Goal: Register for event/course

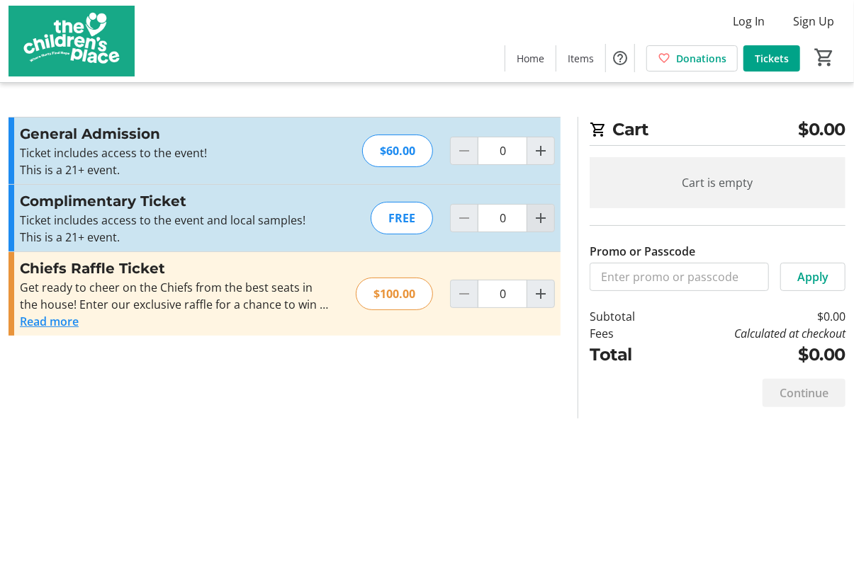
click at [538, 216] on mat-icon "Increment by one" at bounding box center [540, 218] width 17 height 17
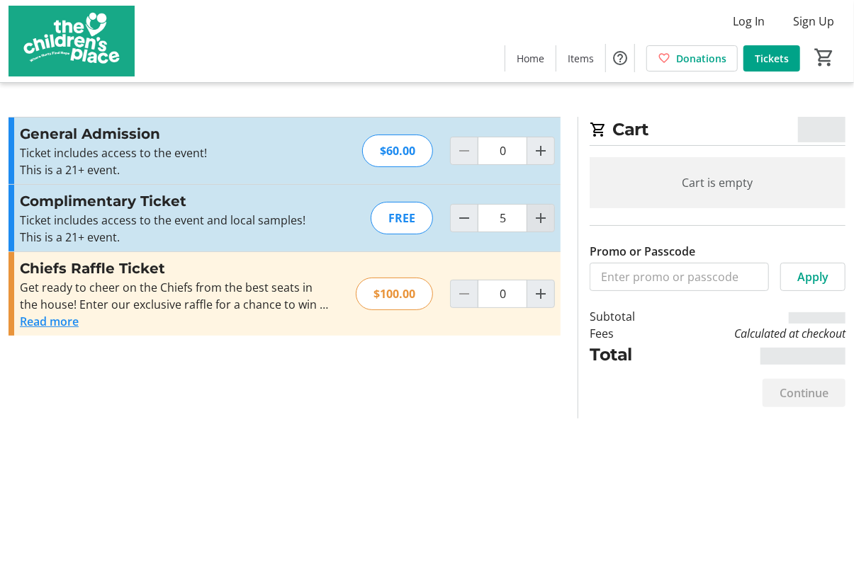
click at [538, 216] on mat-icon "Increment by one" at bounding box center [540, 218] width 17 height 17
type input "6"
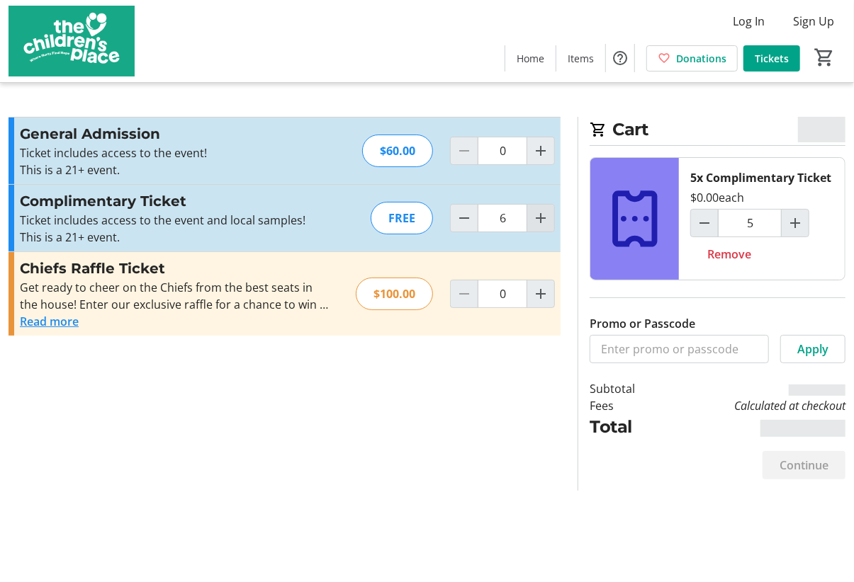
type input "6"
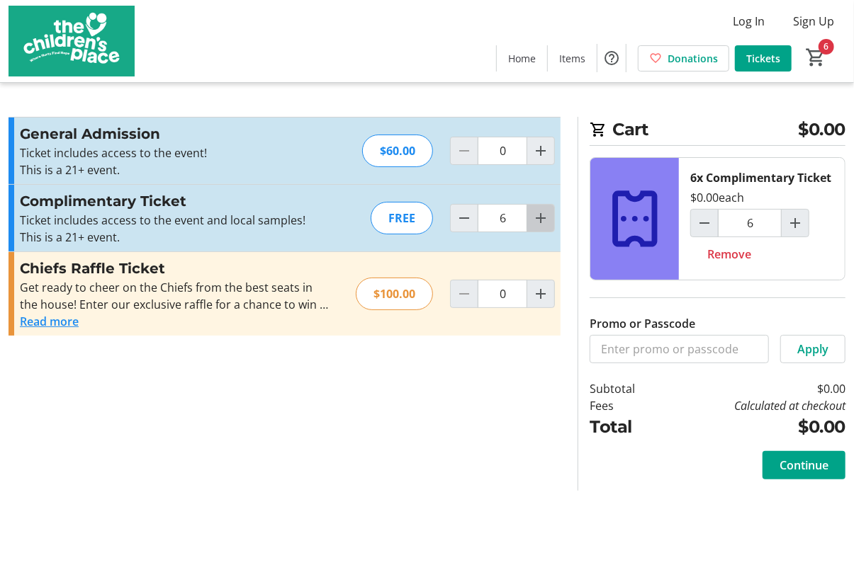
click at [541, 220] on mat-icon "Increment by one" at bounding box center [540, 218] width 17 height 17
type input "8"
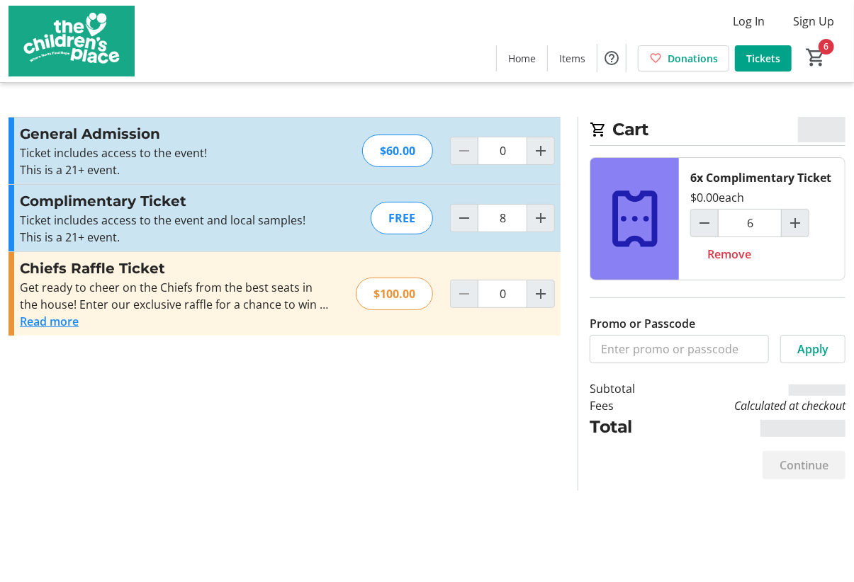
type input "8"
click at [798, 464] on span "Continue" at bounding box center [803, 465] width 49 height 17
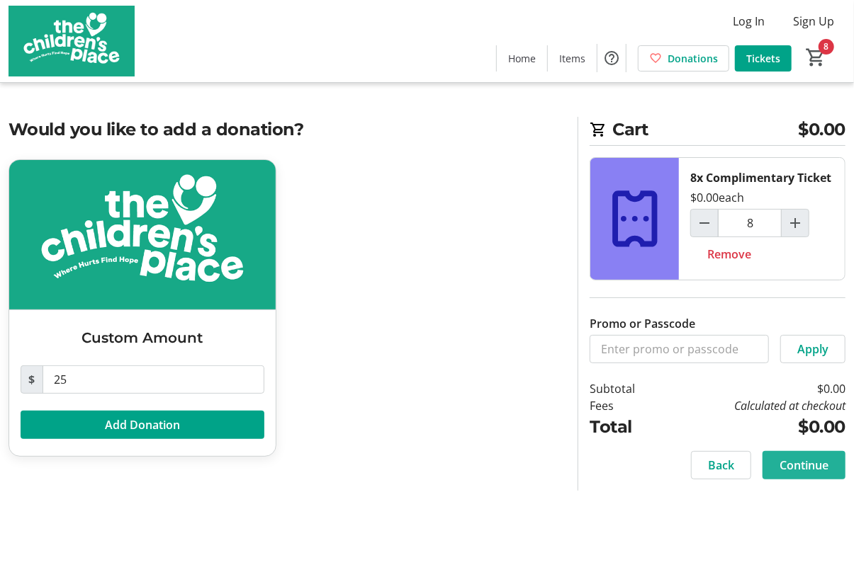
click at [813, 458] on span "Continue" at bounding box center [803, 465] width 49 height 17
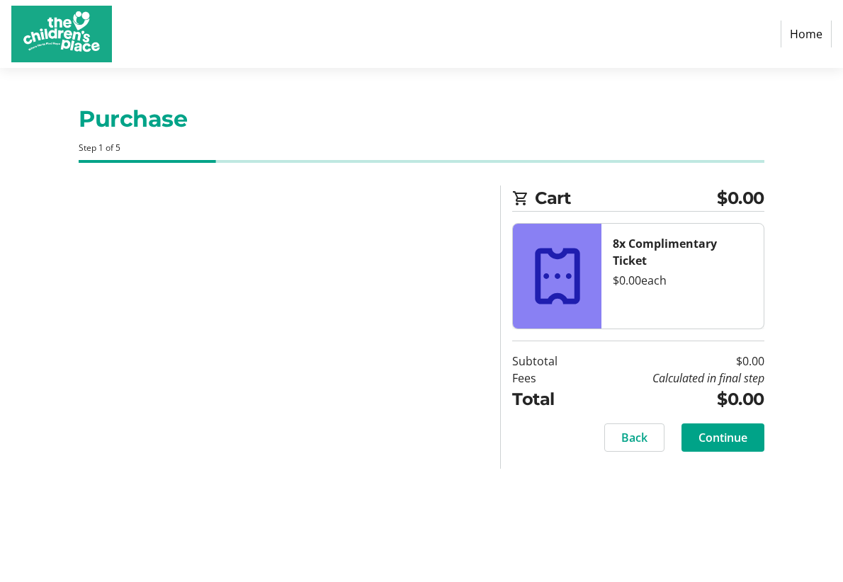
select select "US"
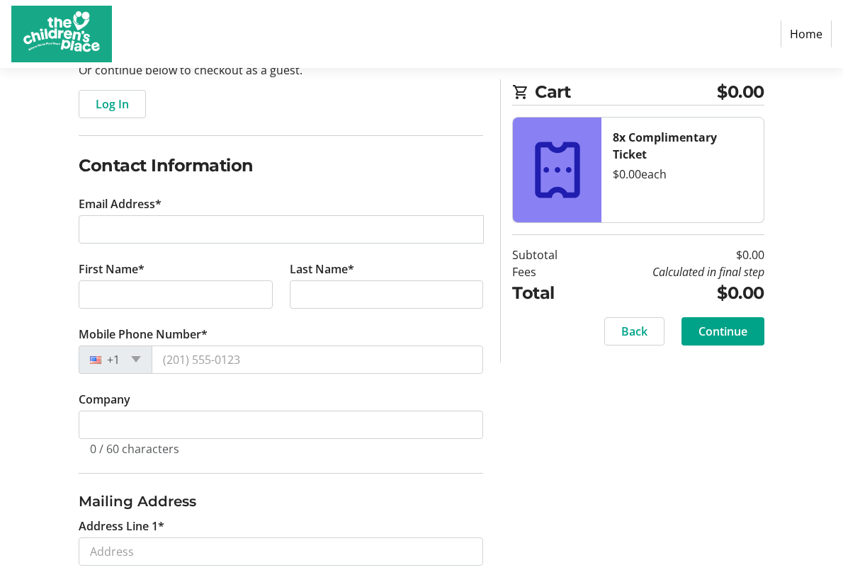
scroll to position [163, 0]
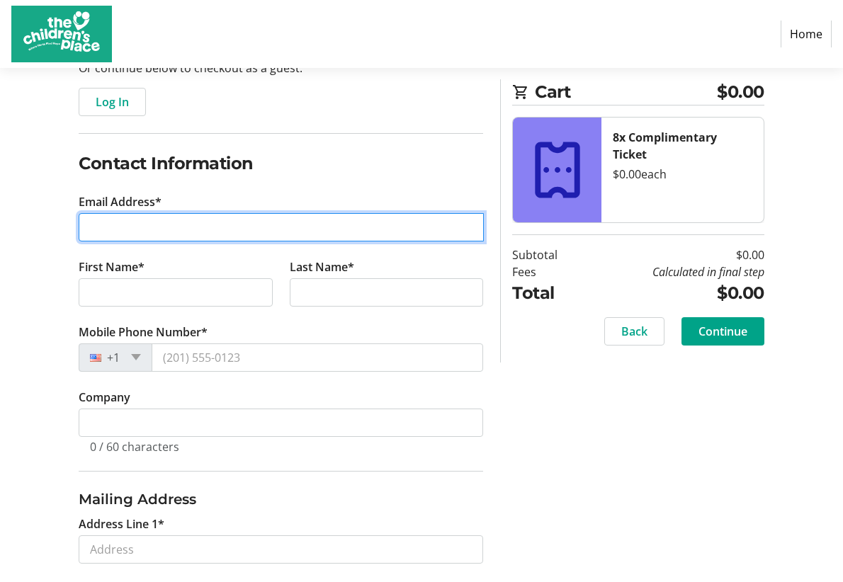
click at [120, 220] on input "Email Address*" at bounding box center [281, 227] width 405 height 28
type input "courtney.kounkel@monarch.build"
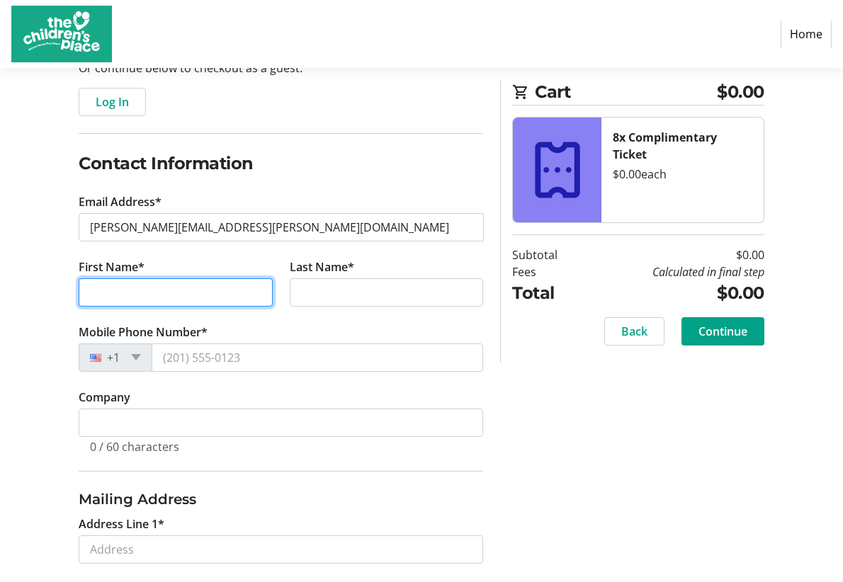
type input "Courtney"
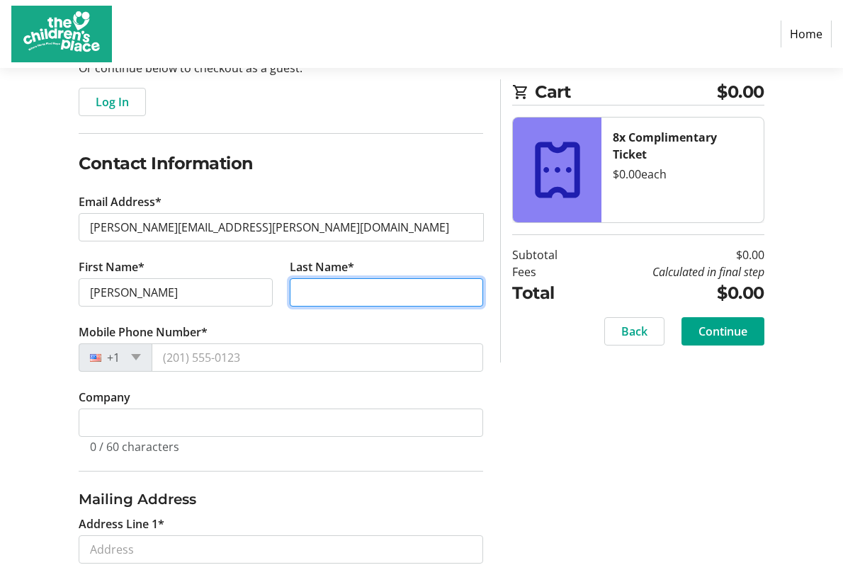
type input "Kounkel"
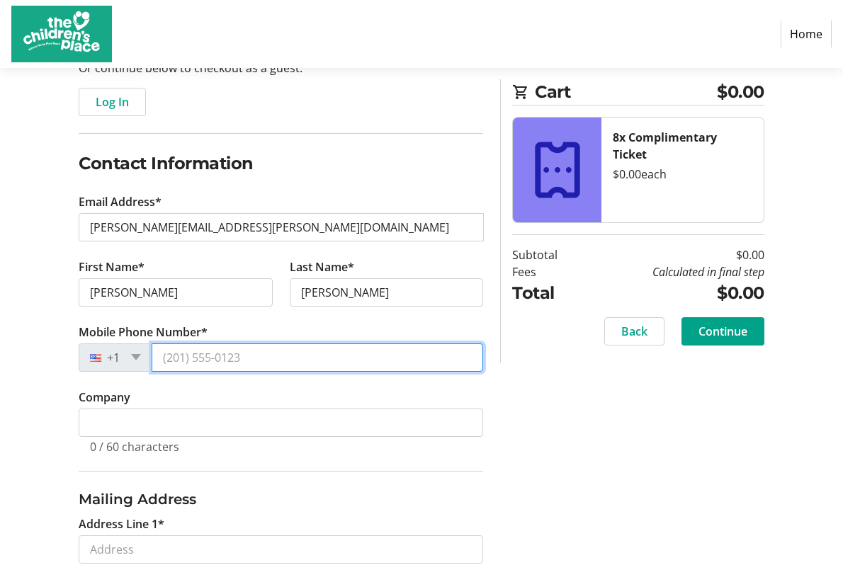
type input "(913) 609-3868"
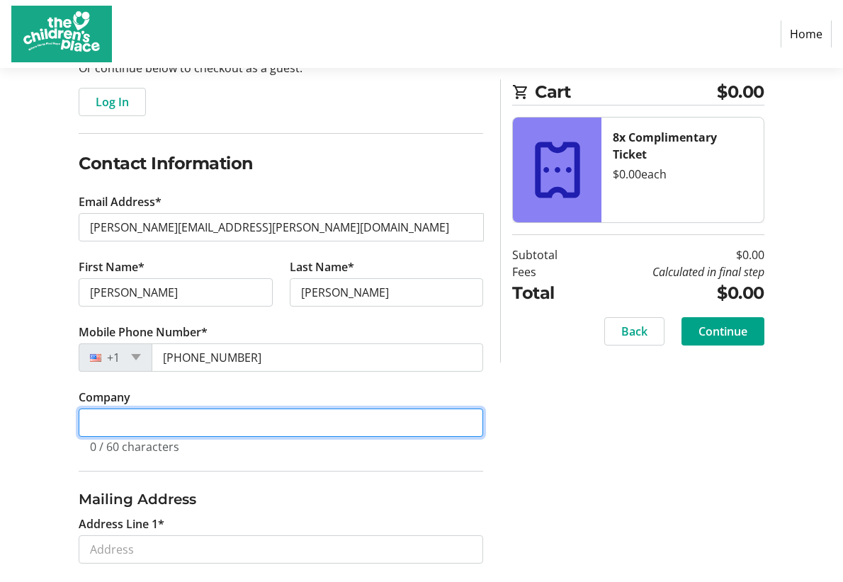
type input "Monarch Build"
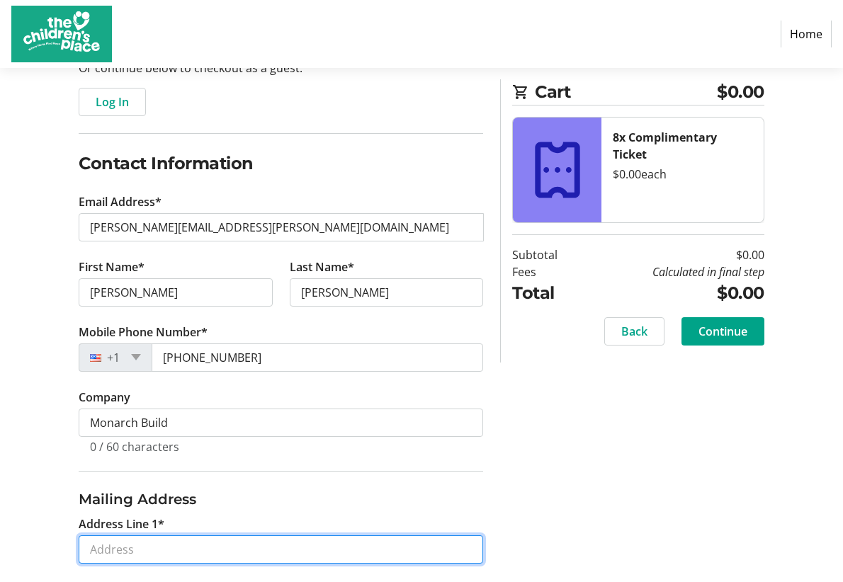
type input "8100 Newton Street"
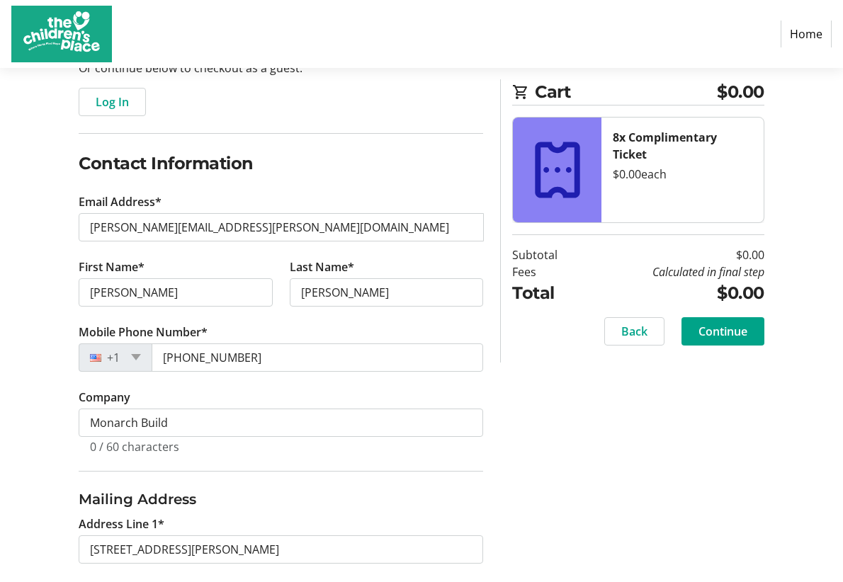
type input "Suite 300"
type input "Overland Park"
select select "KS"
type input "66204"
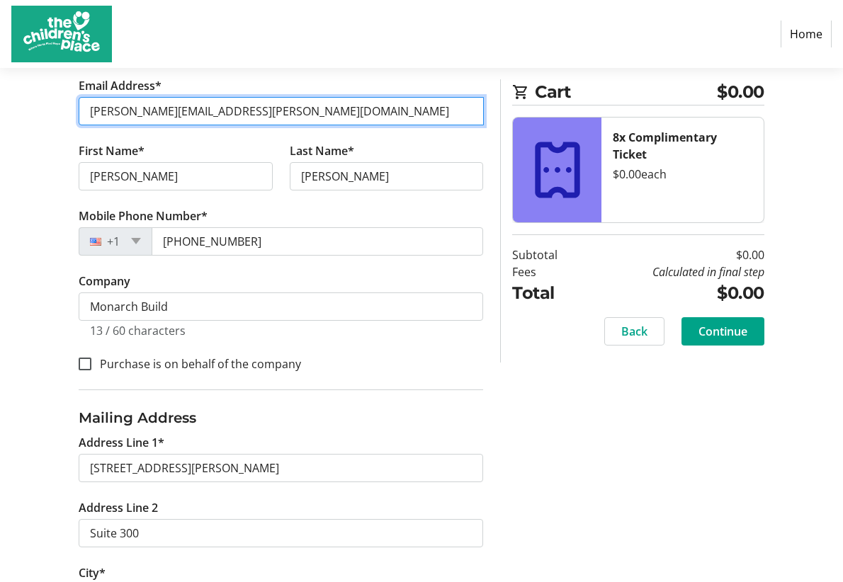
scroll to position [340, 0]
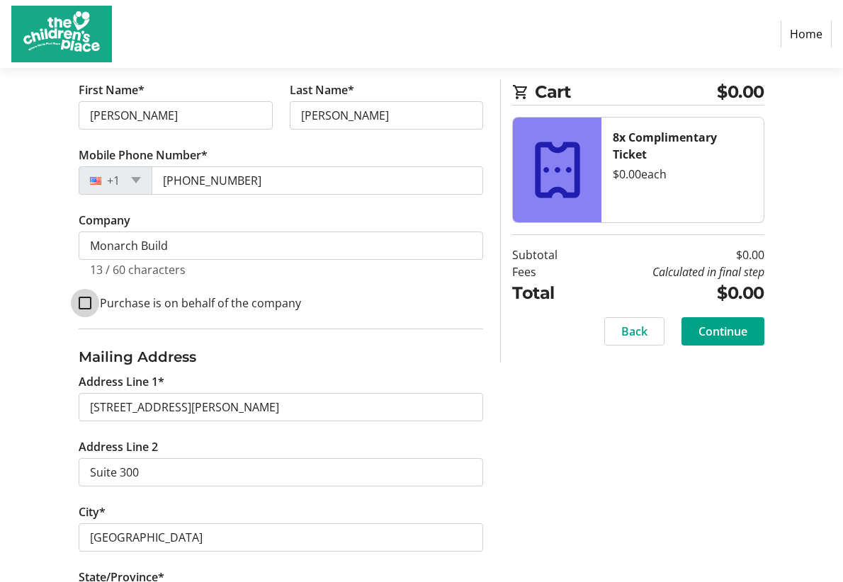
click at [84, 297] on input "Purchase is on behalf of the company" at bounding box center [85, 303] width 13 height 13
checkbox input "true"
click at [736, 331] on span "Continue" at bounding box center [723, 331] width 49 height 17
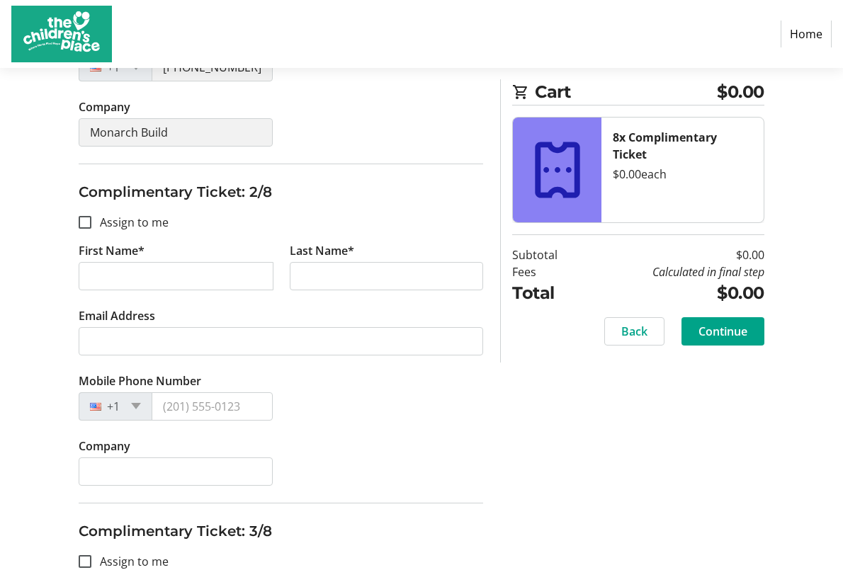
scroll to position [489, 0]
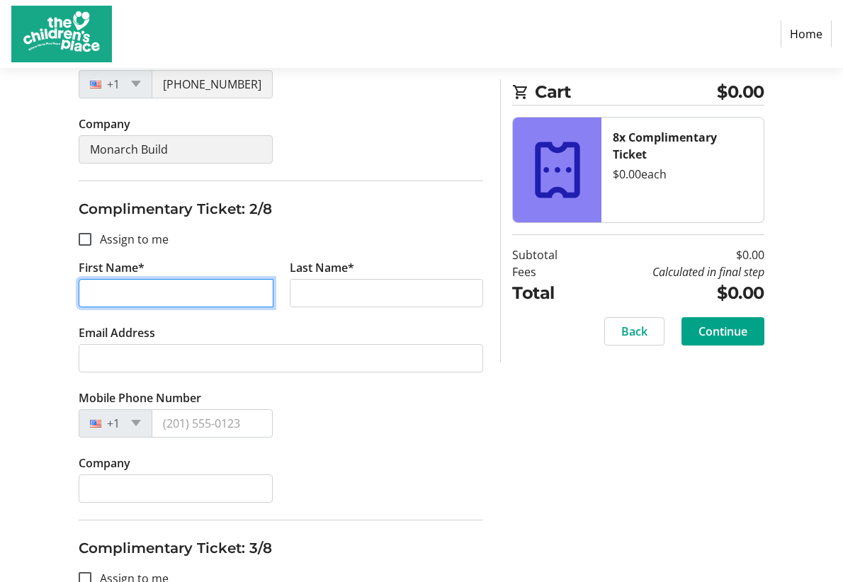
click at [105, 287] on input "First Name*" at bounding box center [176, 293] width 195 height 28
type input "Matt"
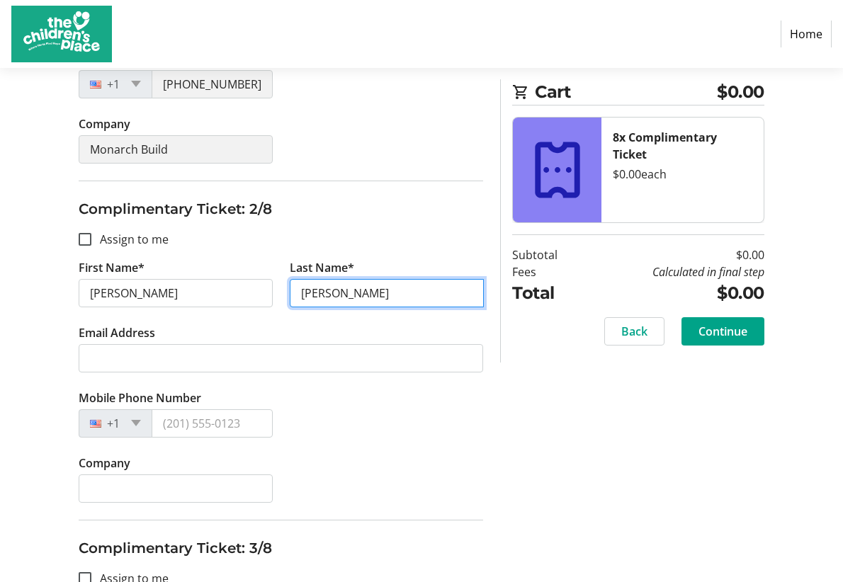
type input "Kounkel"
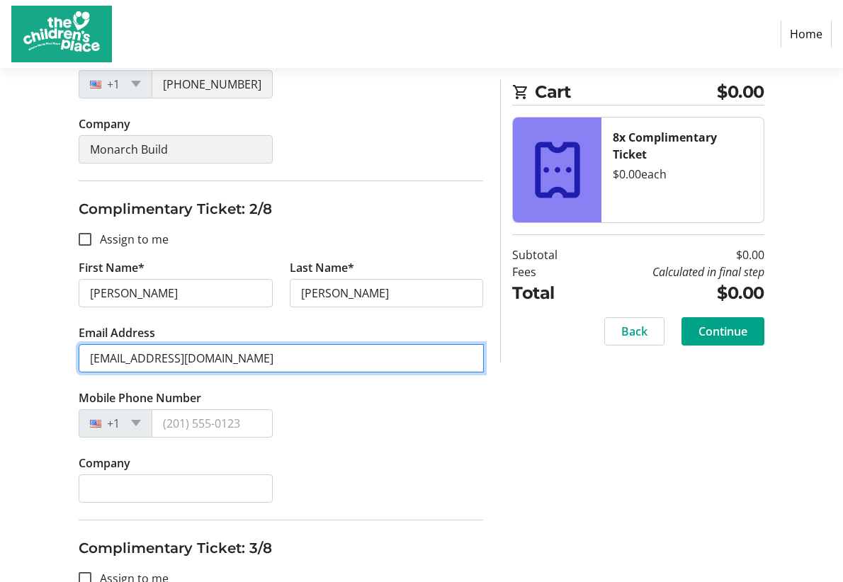
type input "mattkounkel@gmail.com"
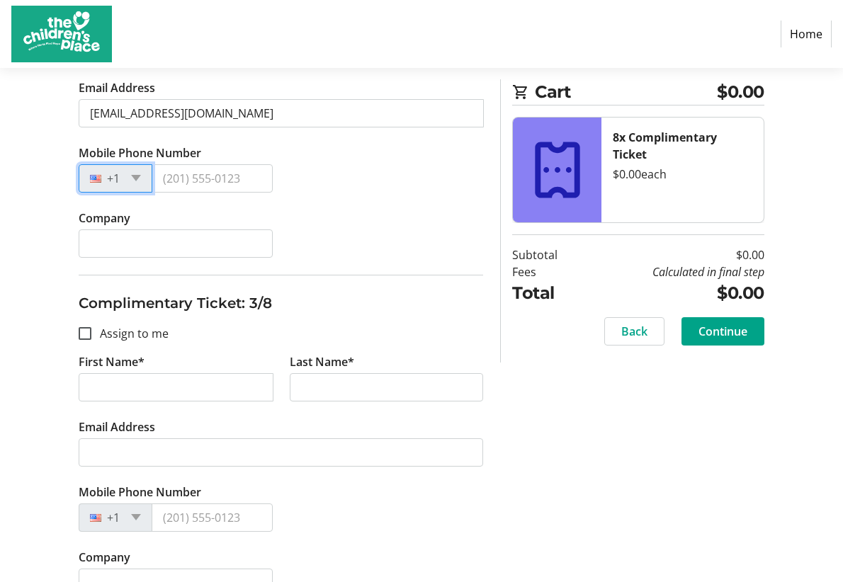
scroll to position [743, 0]
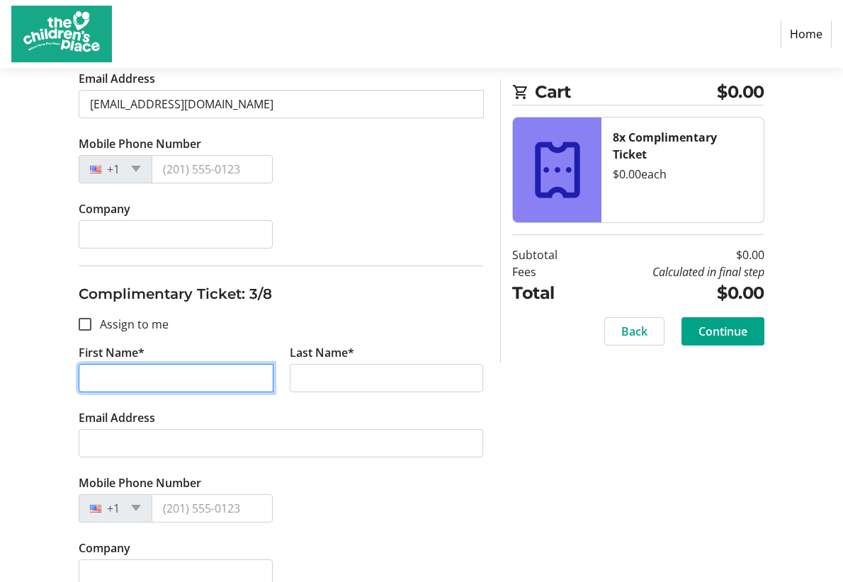
click at [115, 382] on input "First Name*" at bounding box center [176, 378] width 195 height 28
type input "Lori"
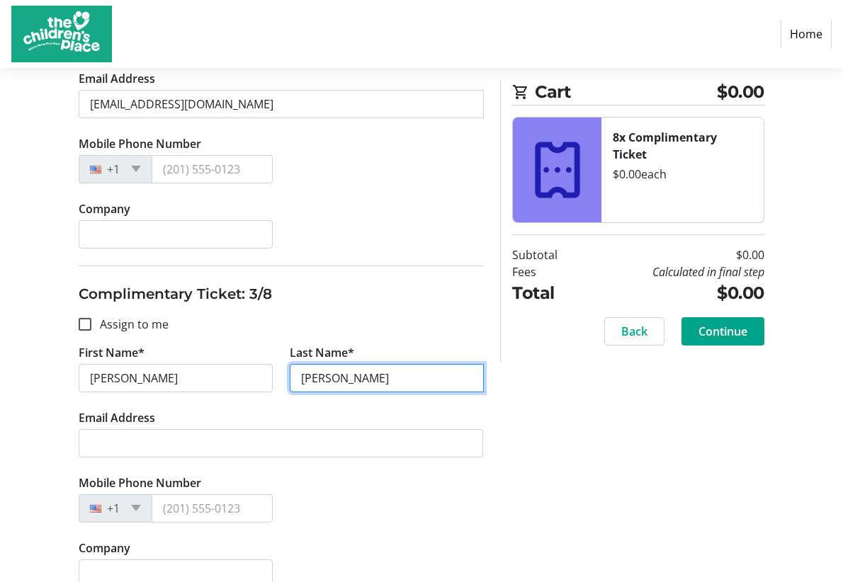
type input "Rohrer"
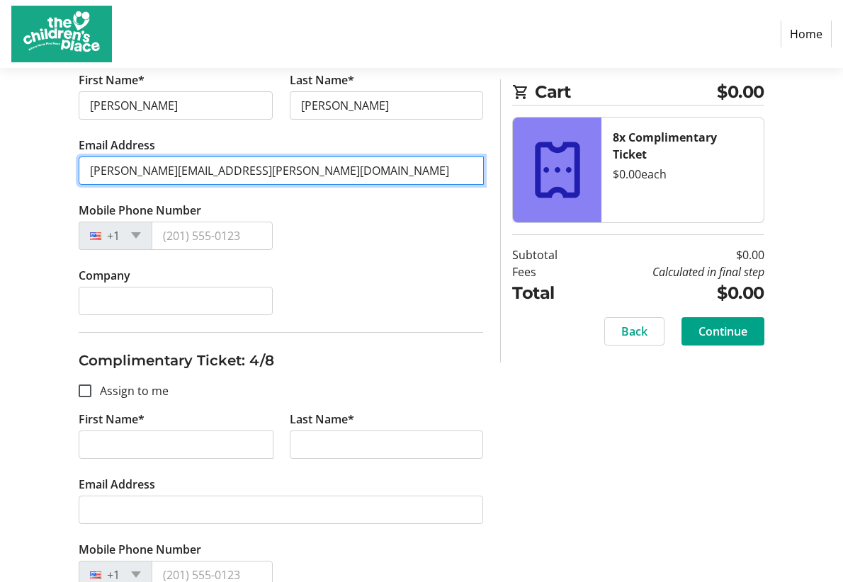
scroll to position [1017, 0]
type input "Lori.rohrer@monarch.build"
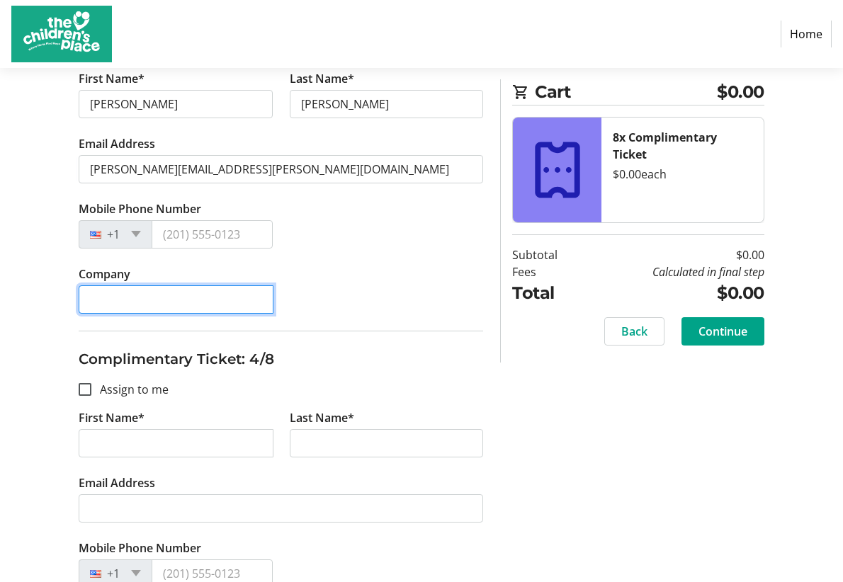
click at [139, 297] on input "Company" at bounding box center [176, 300] width 195 height 28
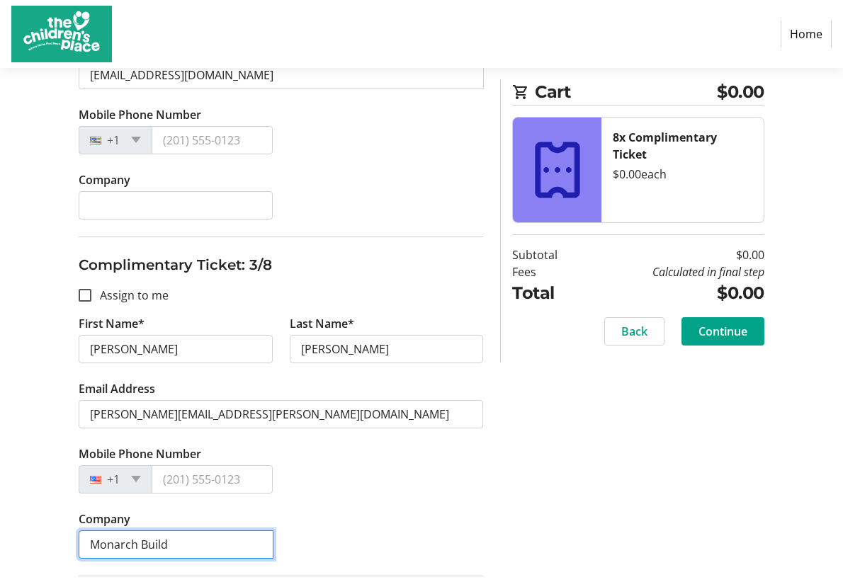
scroll to position [735, 0]
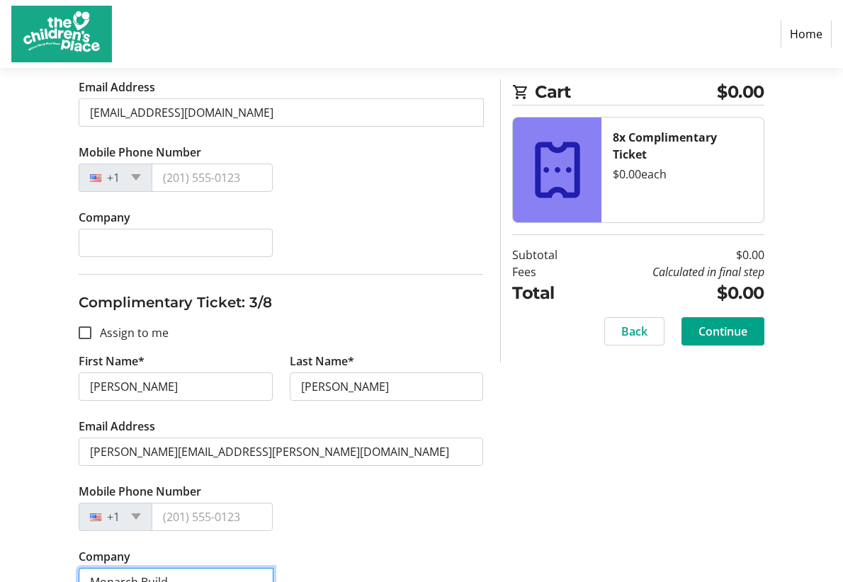
type input "Monarch Build"
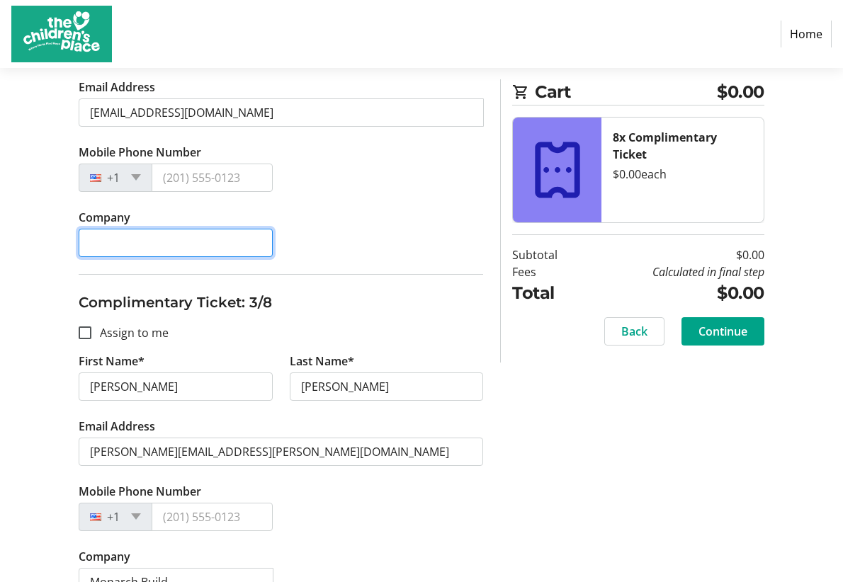
click at [111, 230] on input "Company" at bounding box center [176, 243] width 194 height 28
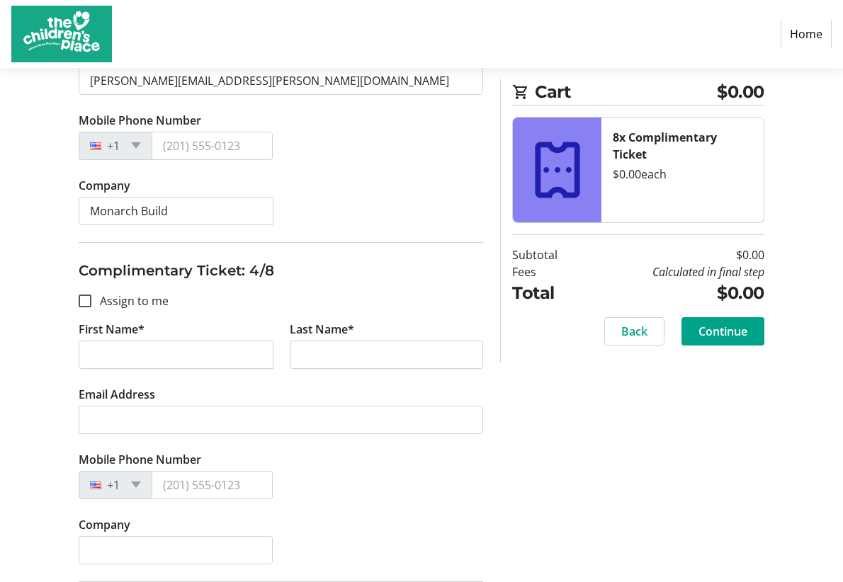
scroll to position [1107, 0]
type input "Monarch Build"
click at [124, 349] on input "First Name*" at bounding box center [176, 354] width 195 height 28
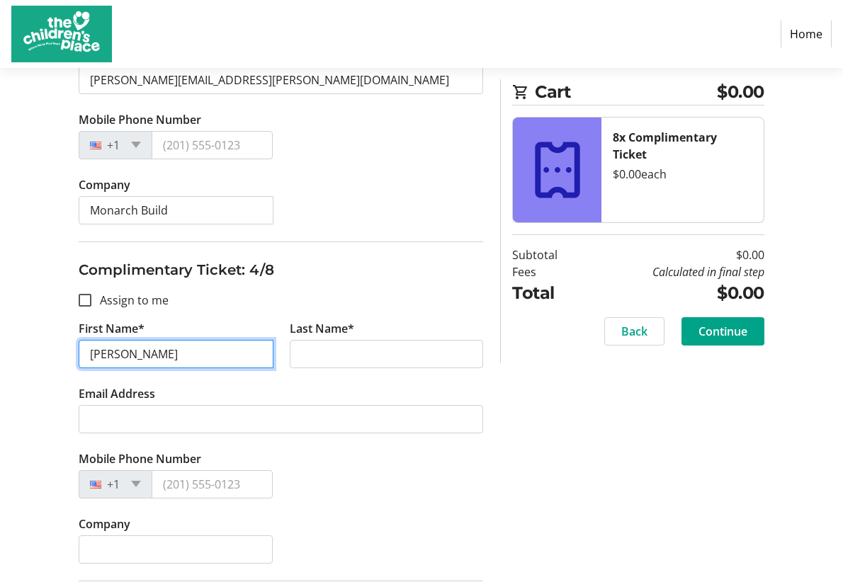
type input "Jamie Oswald"
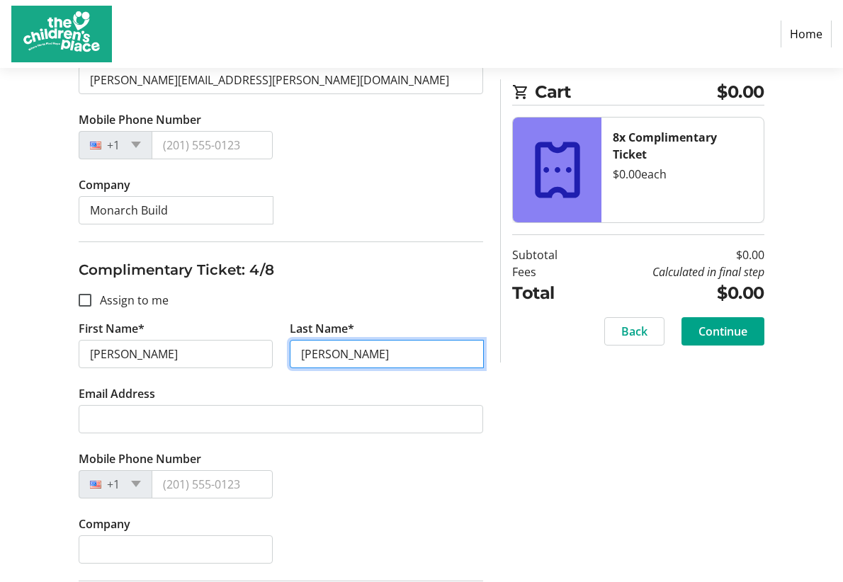
type input "Oswald"
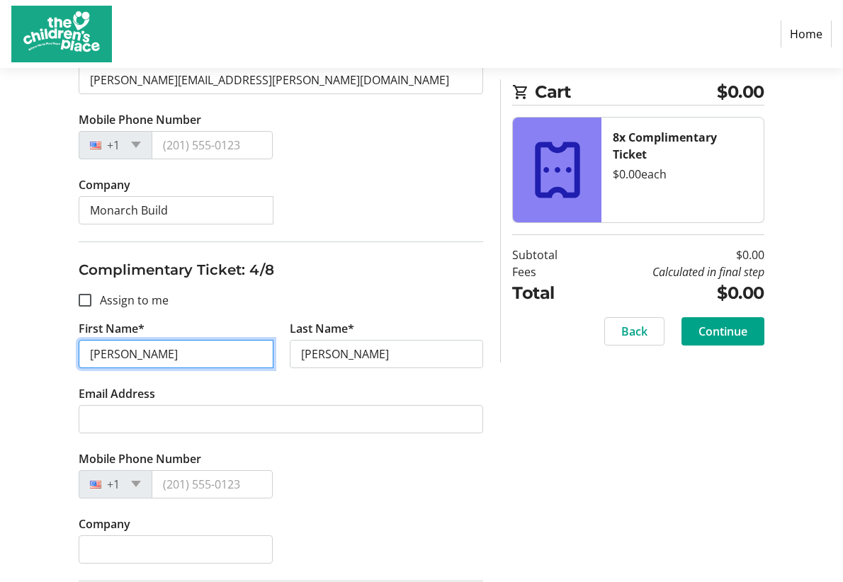
drag, startPoint x: 174, startPoint y: 348, endPoint x: 125, endPoint y: 348, distance: 48.2
click at [125, 348] on input "Jamie Oswald" at bounding box center [176, 354] width 195 height 28
type input "Jamie"
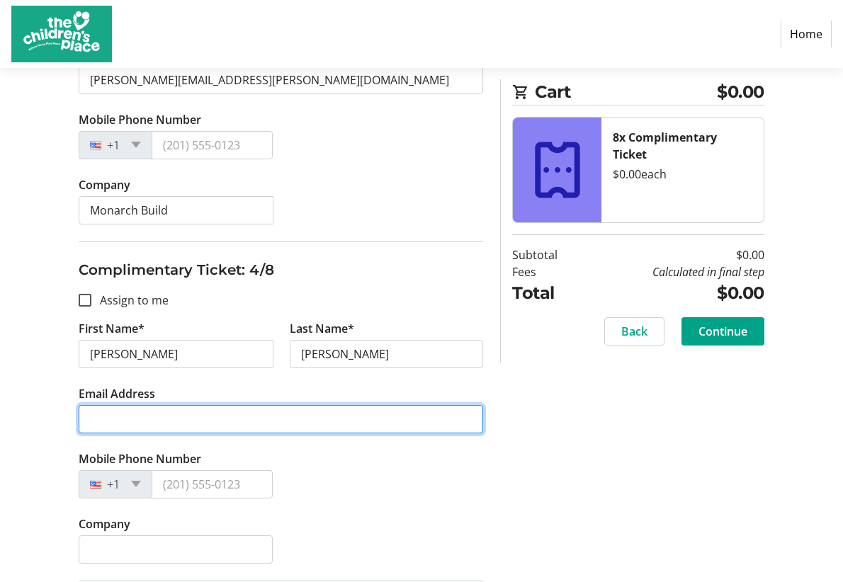
click at [118, 407] on input "Email Address" at bounding box center [281, 419] width 405 height 28
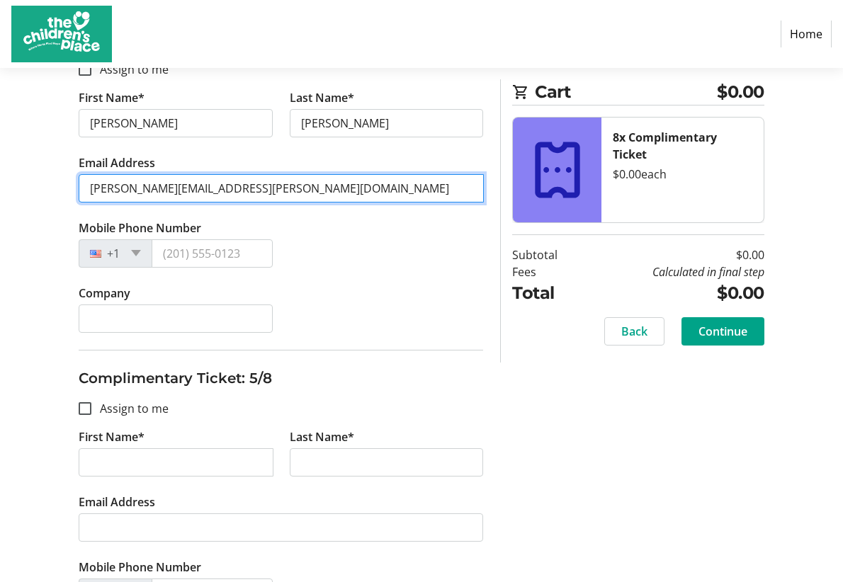
scroll to position [1340, 0]
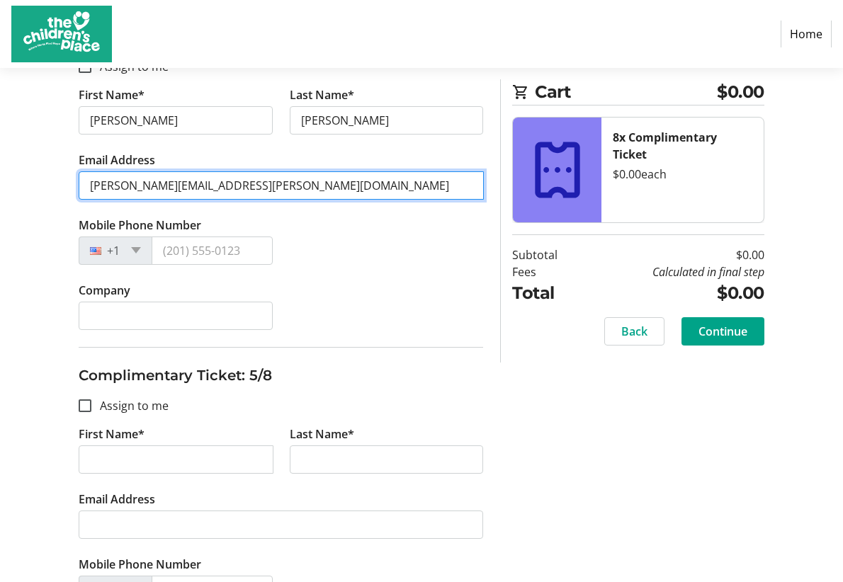
type input "jamie.oswald@monarch.build"
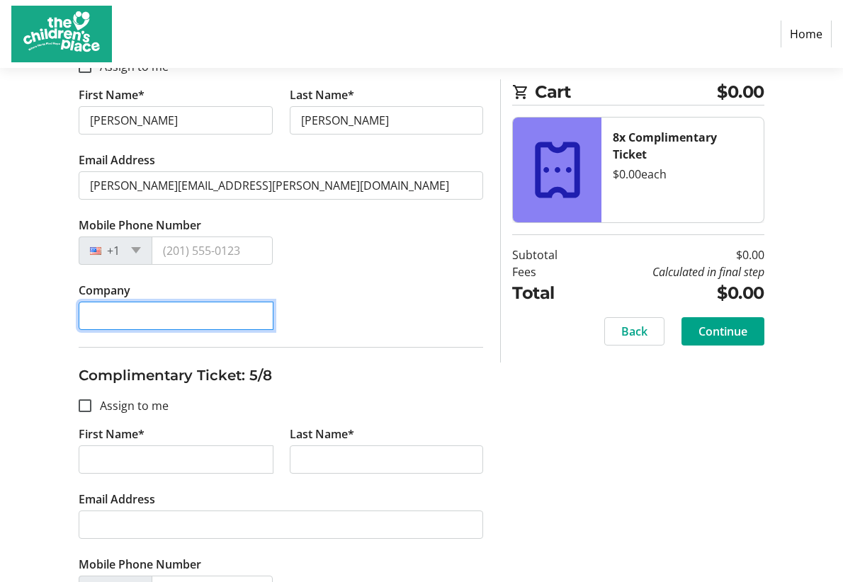
click at [156, 312] on input "Company" at bounding box center [176, 316] width 195 height 28
type input "Monarch Build"
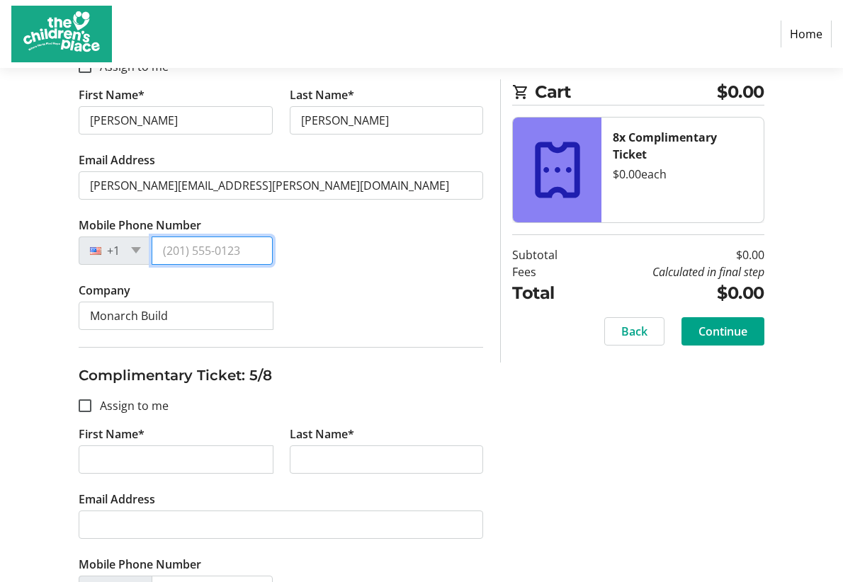
type input "(913) 609-3868"
drag, startPoint x: 259, startPoint y: 242, endPoint x: 143, endPoint y: 232, distance: 116.6
click at [143, 237] on div "+1 (913) 609-3868" at bounding box center [176, 251] width 194 height 28
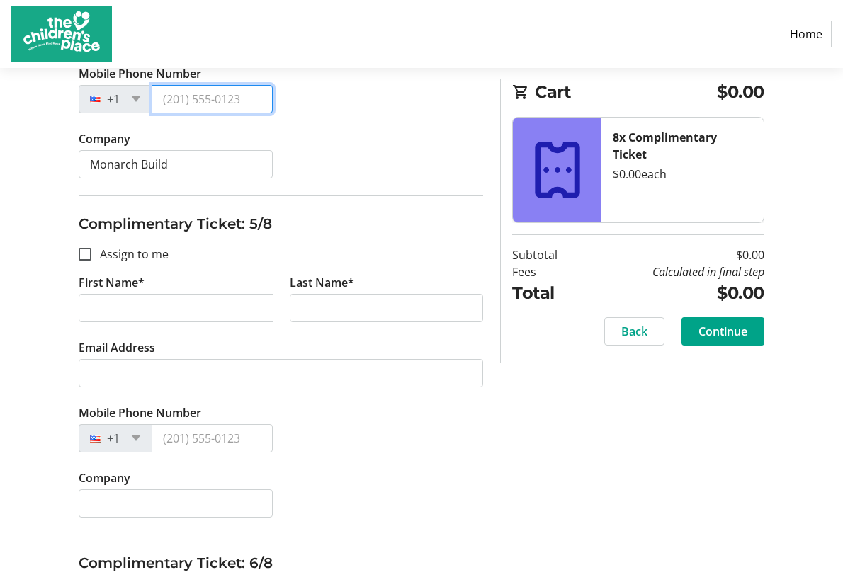
scroll to position [1511, 0]
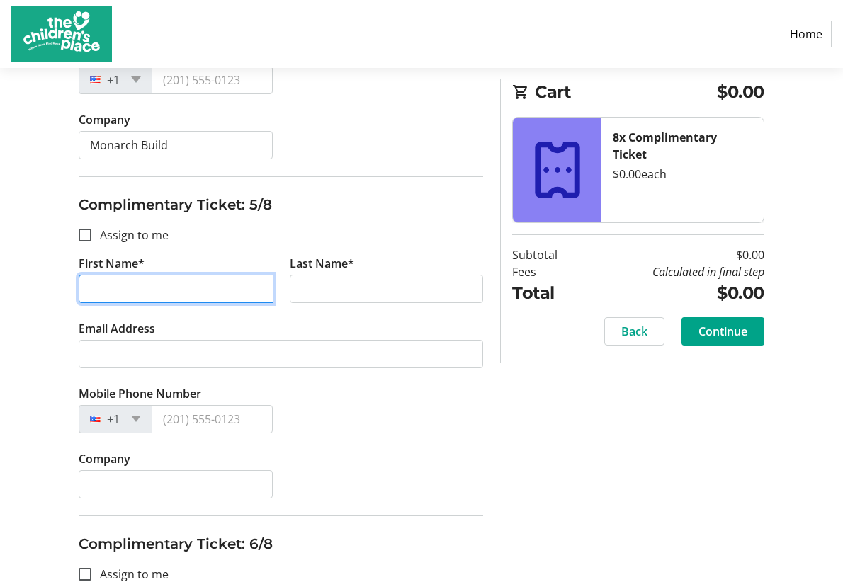
click at [114, 286] on input "First Name*" at bounding box center [176, 289] width 195 height 28
type input "Kristin"
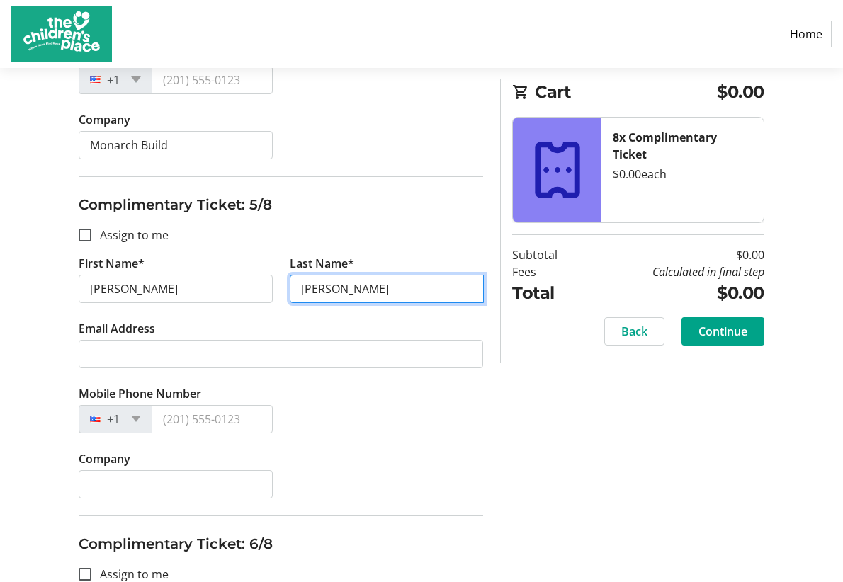
type input "Tucker"
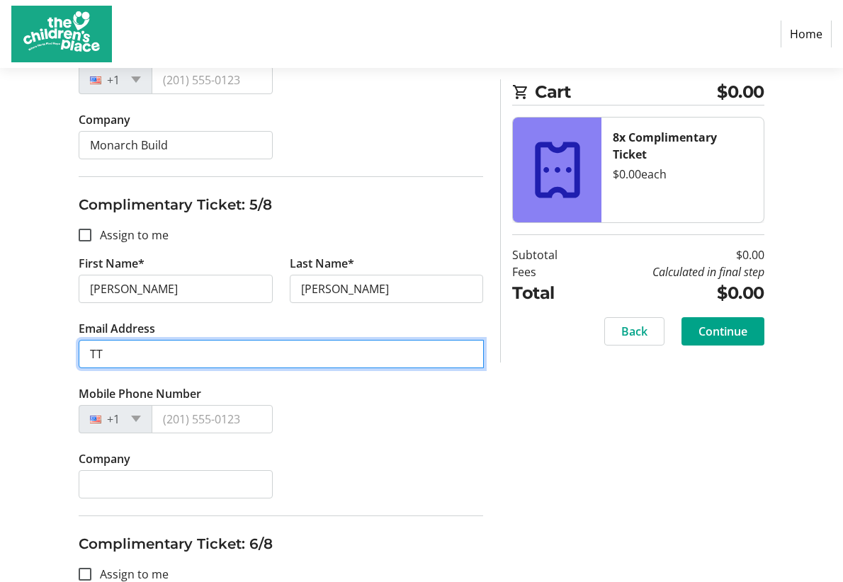
type input "T"
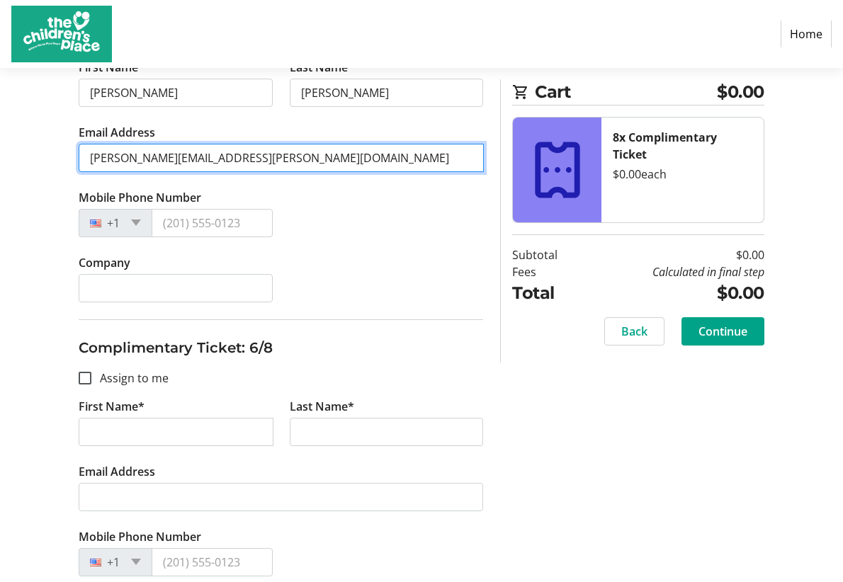
scroll to position [1710, 0]
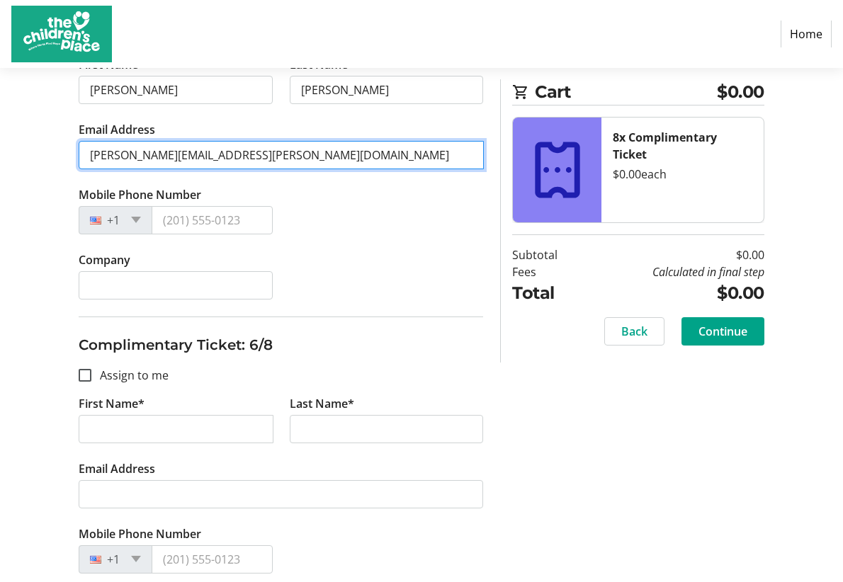
type input "Kristin.tucker@monarch.build"
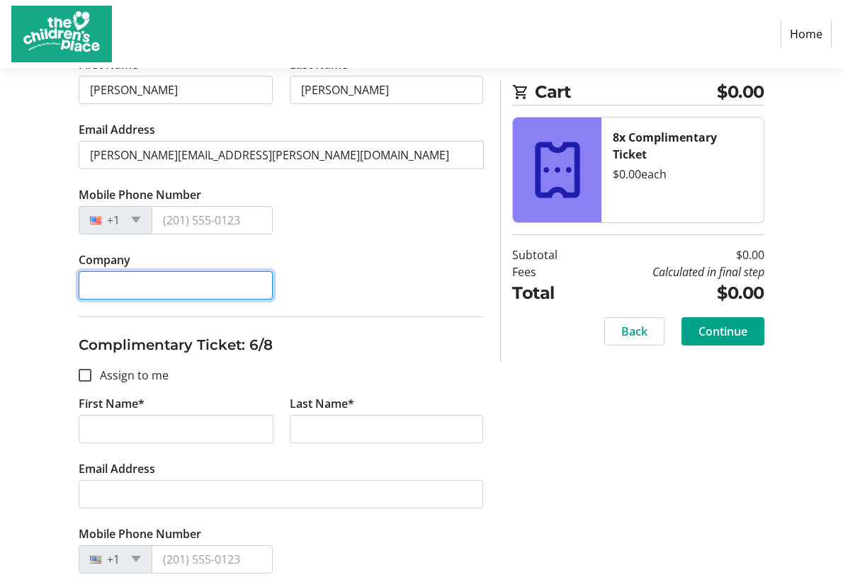
click at [111, 276] on input "Company" at bounding box center [176, 285] width 194 height 28
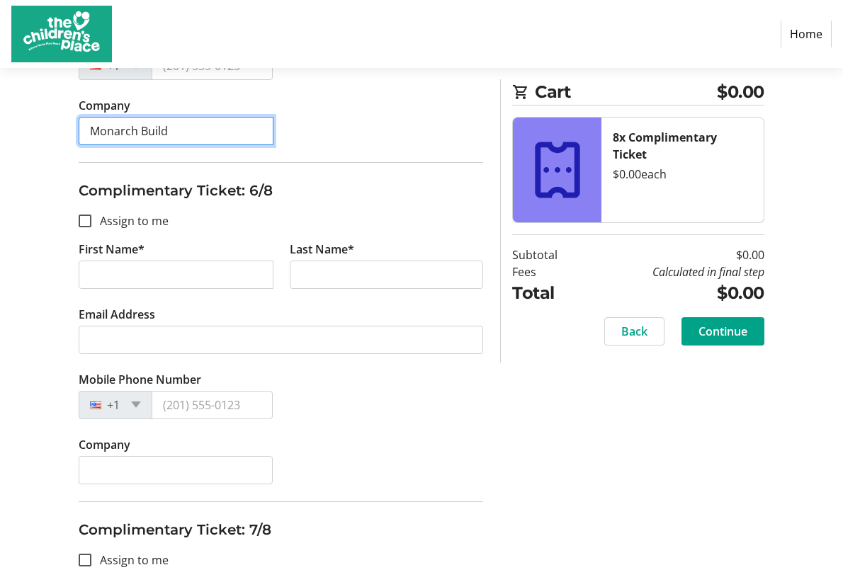
scroll to position [1865, 0]
type input "Monarch Build"
click at [86, 215] on input "Assign to me" at bounding box center [85, 220] width 13 height 13
checkbox input "true"
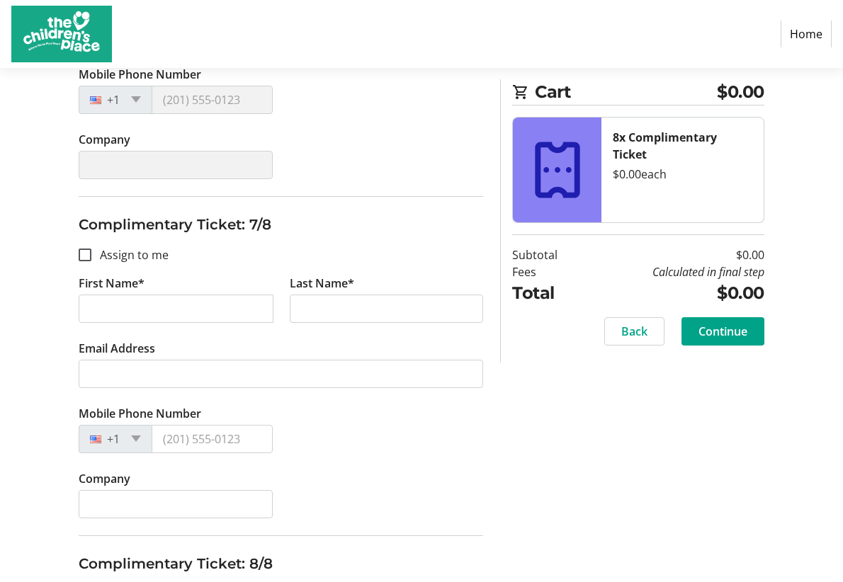
scroll to position [2173, 0]
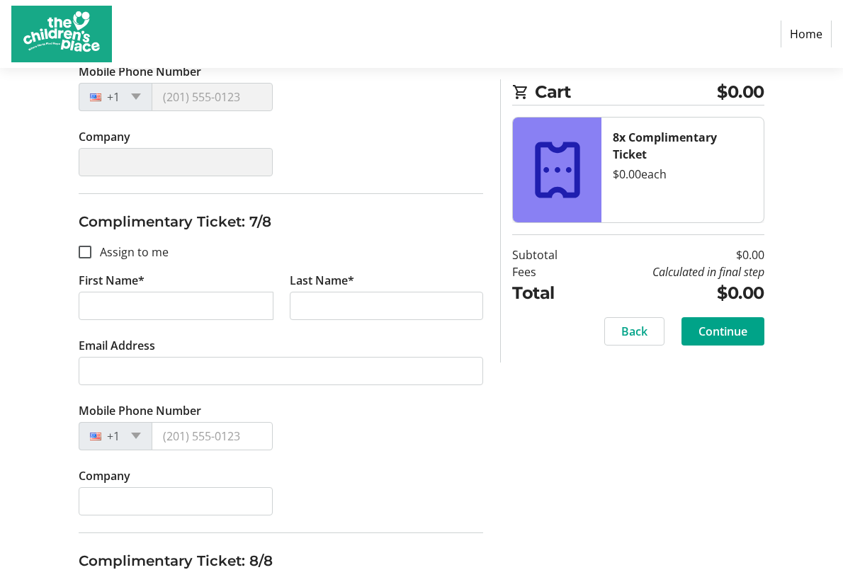
type input "Courtney"
type input "Kounkel"
type input "courtney.kounkel@monarch.build"
type input "(913) 609-3868"
type input "Monarch Build"
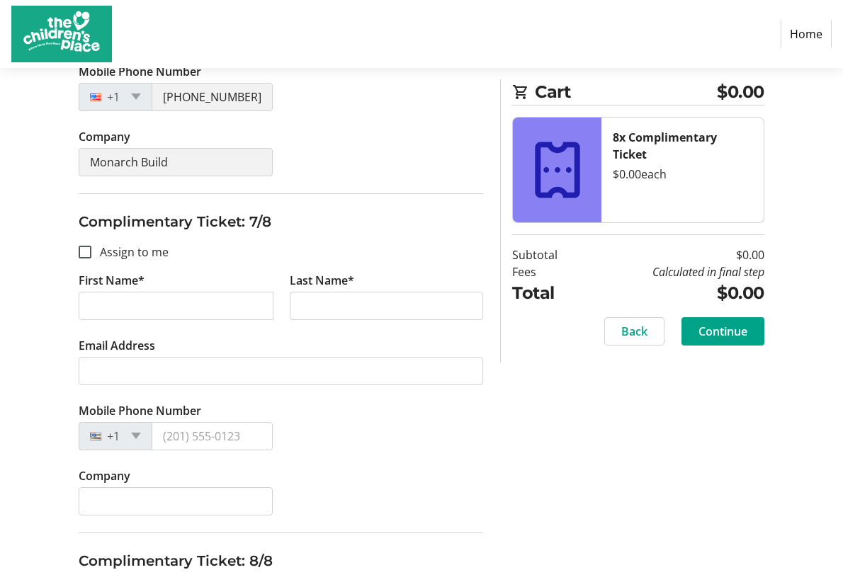
click at [85, 43] on img at bounding box center [61, 34] width 101 height 57
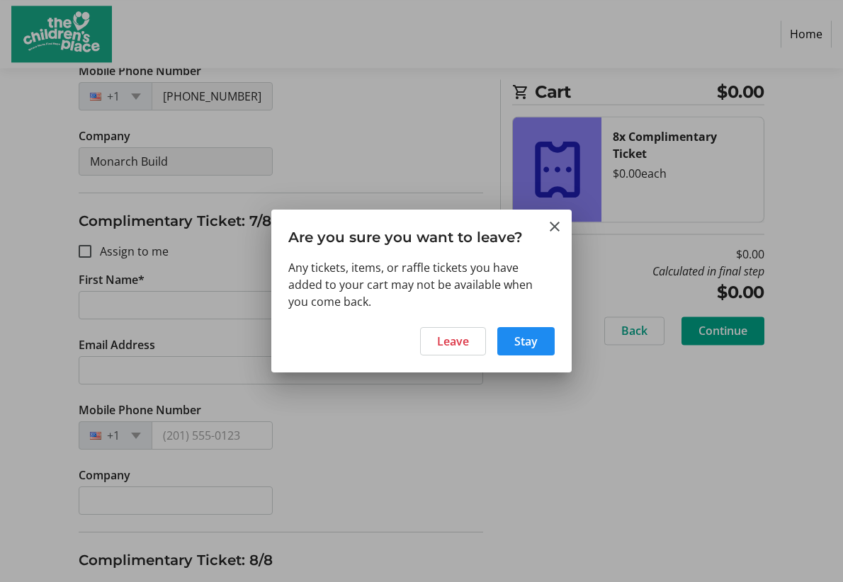
scroll to position [0, 0]
click at [524, 341] on span "Stay" at bounding box center [525, 341] width 23 height 17
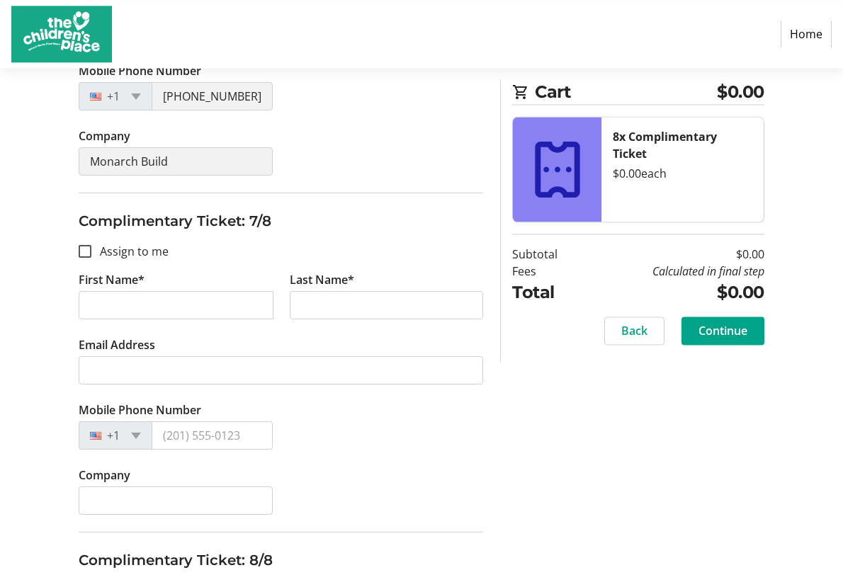
scroll to position [2173, 0]
click at [88, 246] on input "Assign to me" at bounding box center [85, 252] width 13 height 13
checkbox input "true"
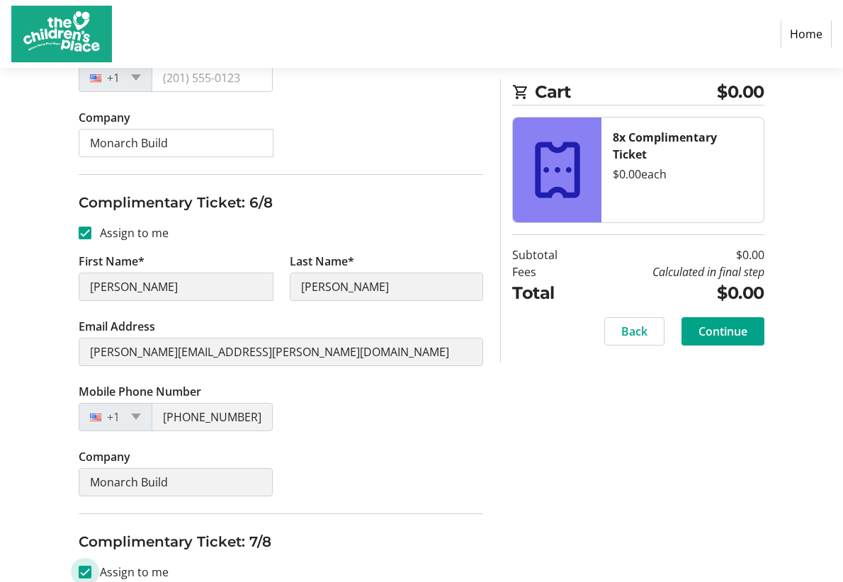
type input "Courtney"
type input "Kounkel"
type input "courtney.kounkel@monarch.build"
type input "(913) 609-3868"
type input "Monarch Build"
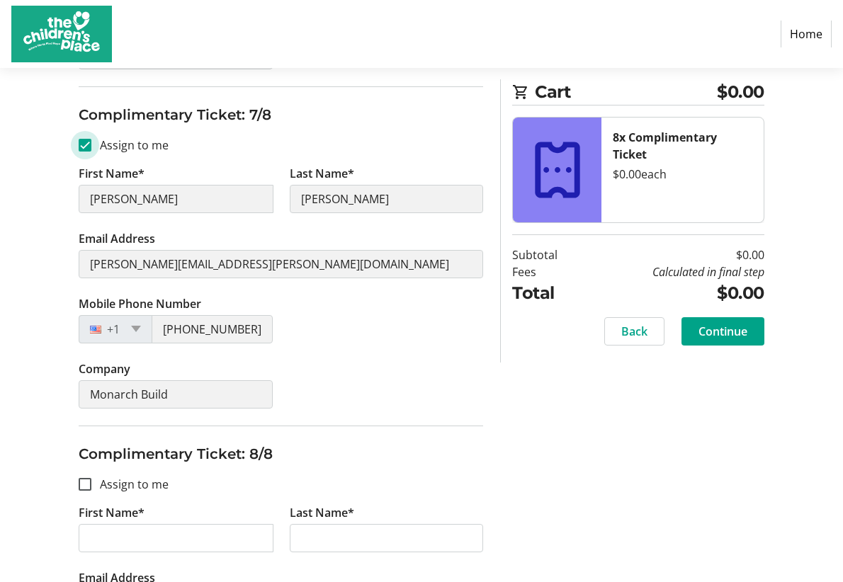
scroll to position [2449, 0]
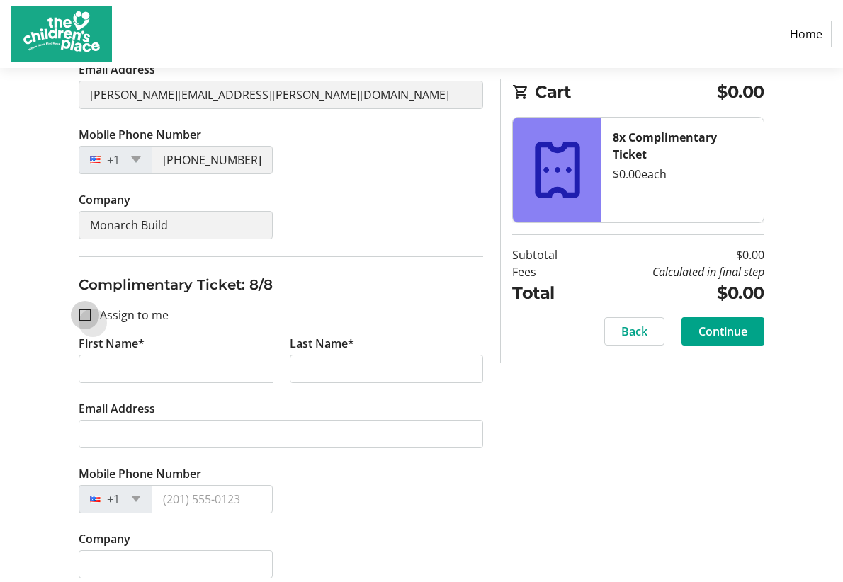
click at [89, 309] on input "Assign to me" at bounding box center [85, 315] width 13 height 13
checkbox input "true"
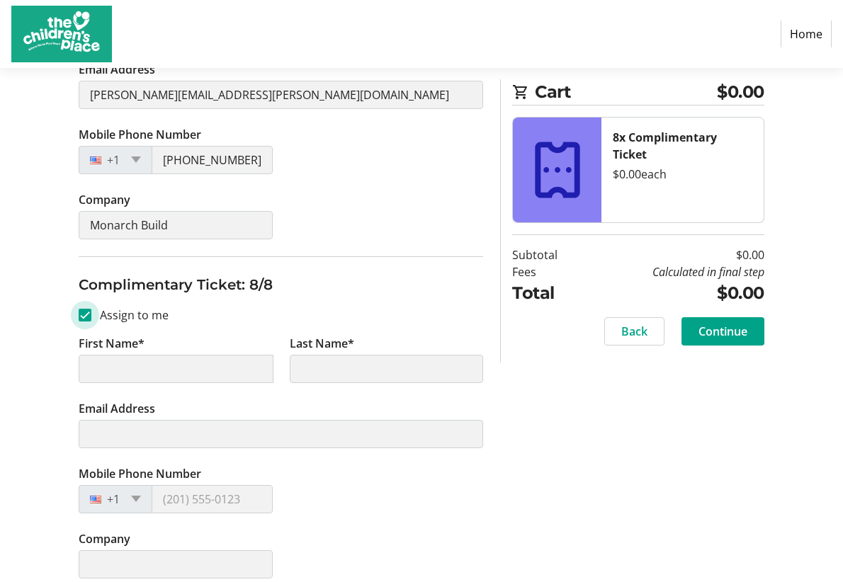
type input "Courtney"
type input "Kounkel"
type input "courtney.kounkel@monarch.build"
type input "(913) 609-3868"
type input "Monarch Build"
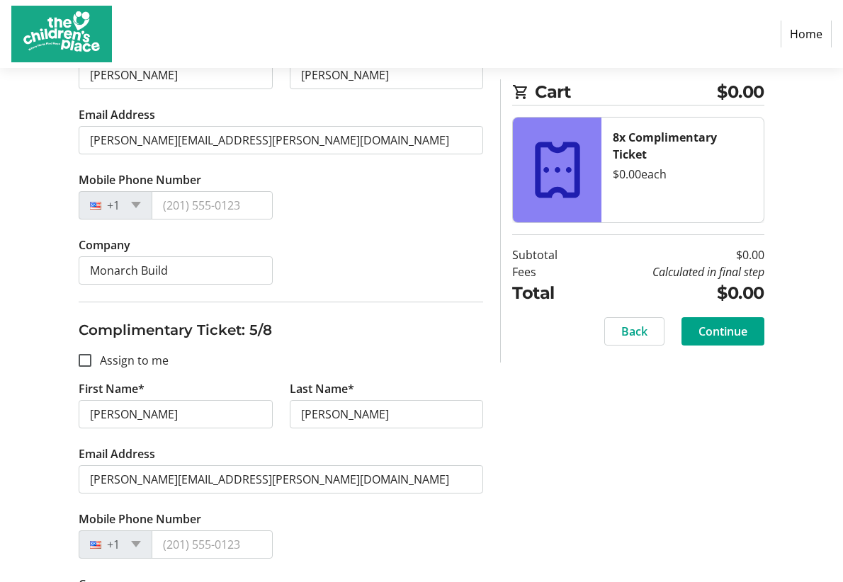
scroll to position [1219, 0]
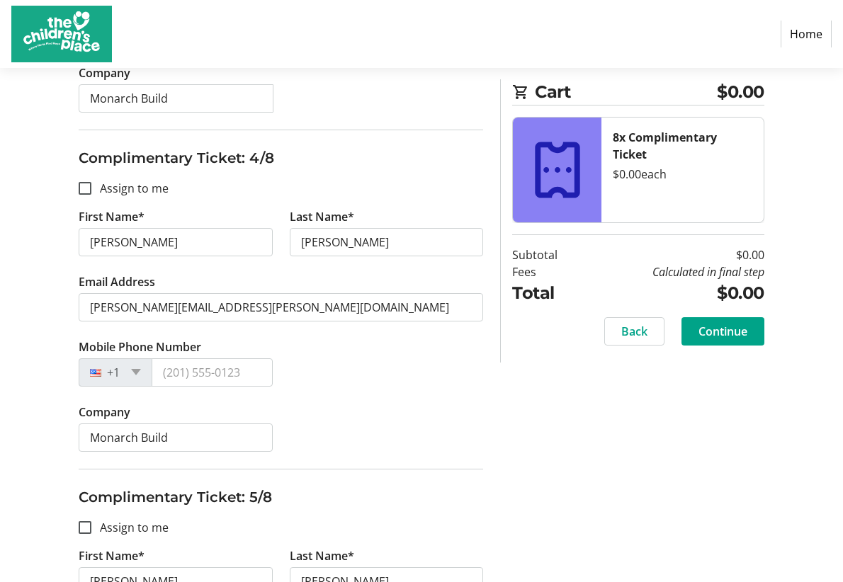
click at [324, 208] on label "Last Name*" at bounding box center [322, 216] width 64 height 17
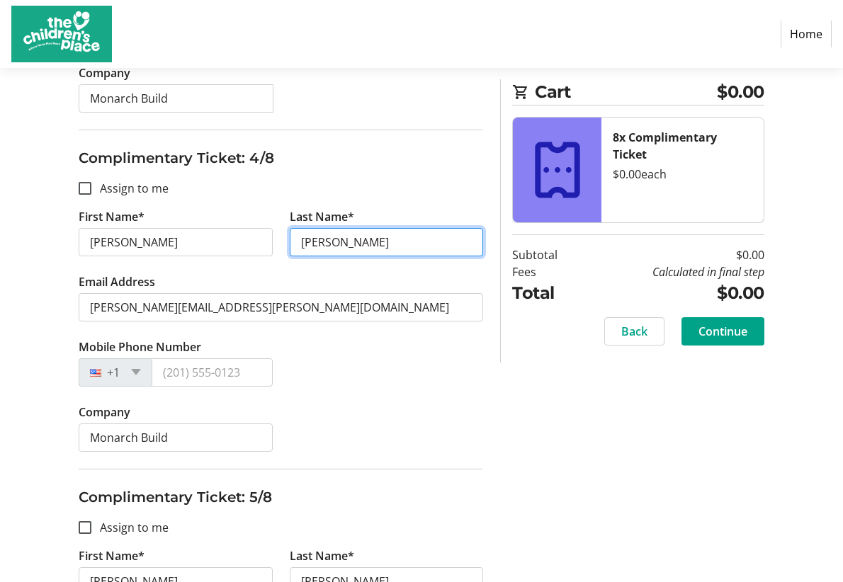
click at [324, 228] on input "Oswald" at bounding box center [387, 242] width 194 height 28
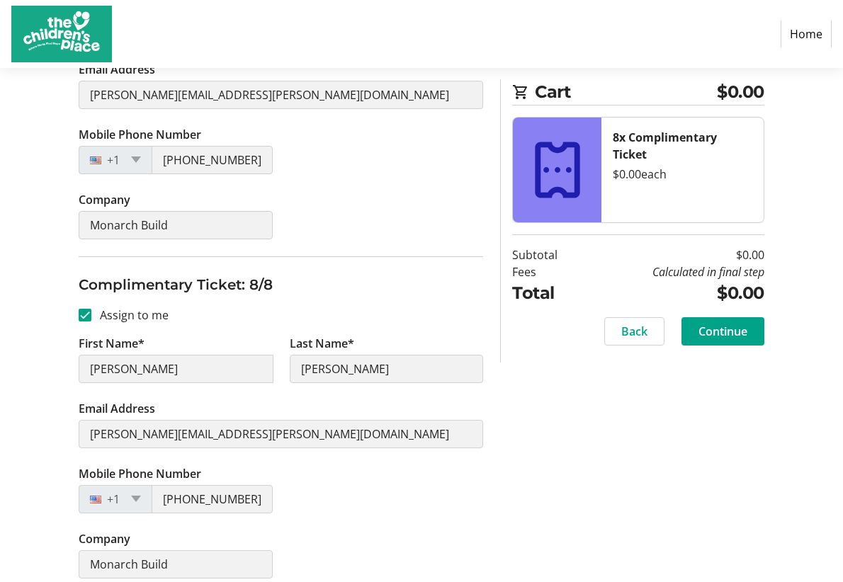
scroll to position [2387, 0]
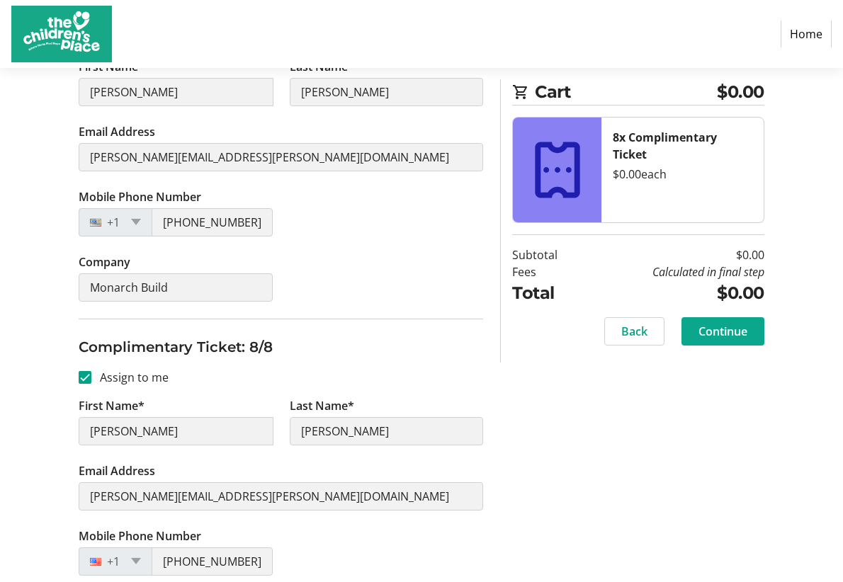
click at [727, 335] on span "Continue" at bounding box center [723, 331] width 49 height 17
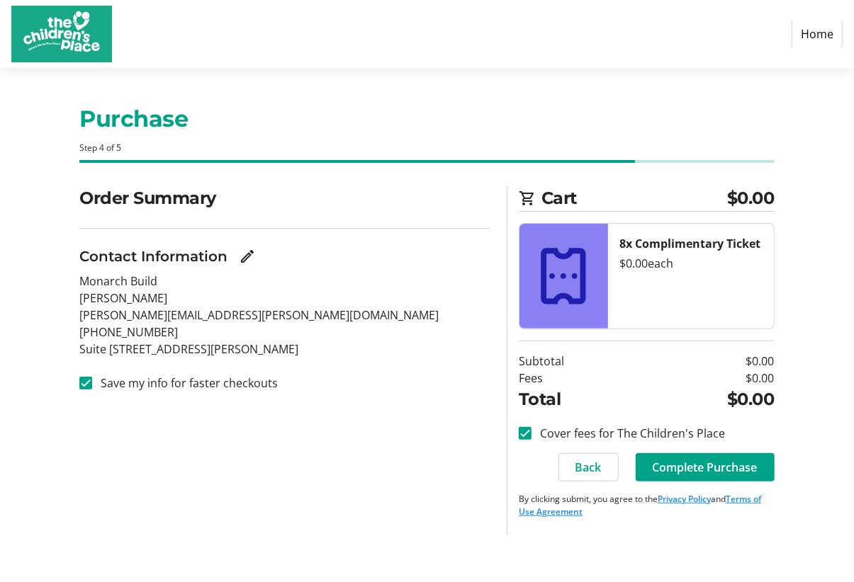
drag, startPoint x: 682, startPoint y: 465, endPoint x: 543, endPoint y: 437, distance: 141.7
click at [543, 437] on section "Cart $0.00 8x Complimentary Ticket $0.00 each Subtotal $0.00 Fees $0.00 Total $…" at bounding box center [647, 361] width 256 height 350
click at [674, 477] on span at bounding box center [704, 468] width 139 height 34
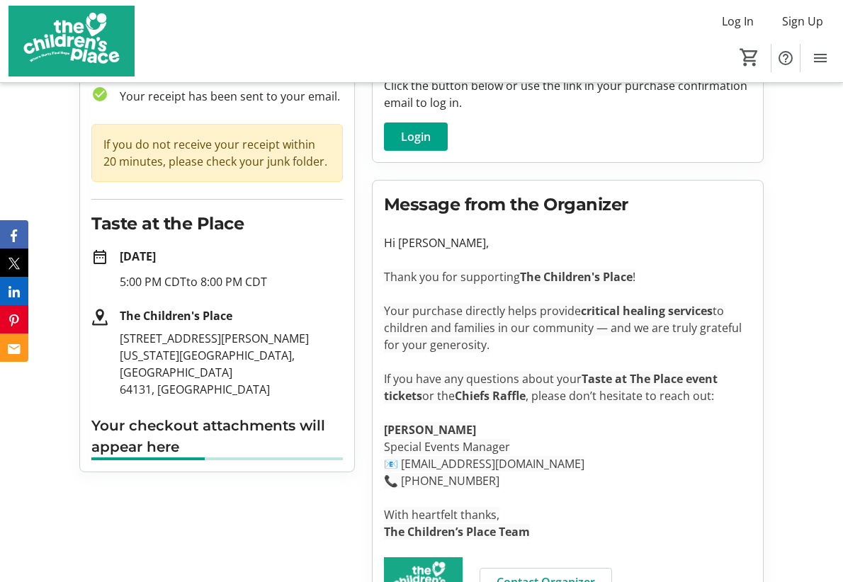
scroll to position [143, 0]
